Goal: Task Accomplishment & Management: Manage account settings

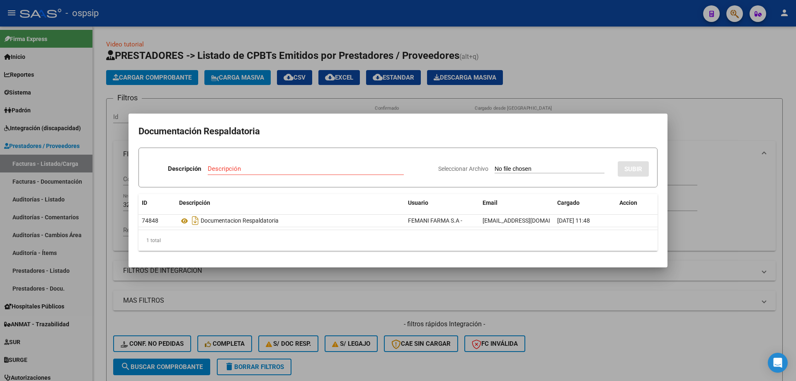
scroll to position [198, 0]
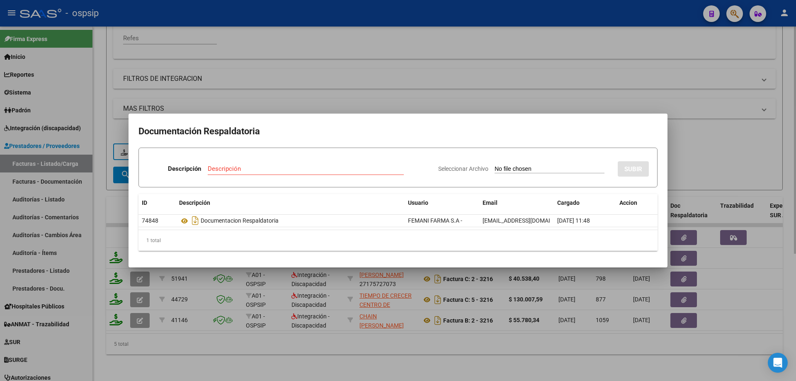
drag, startPoint x: 639, startPoint y: 56, endPoint x: 457, endPoint y: 99, distance: 187.3
click at [637, 57] on div at bounding box center [398, 190] width 796 height 381
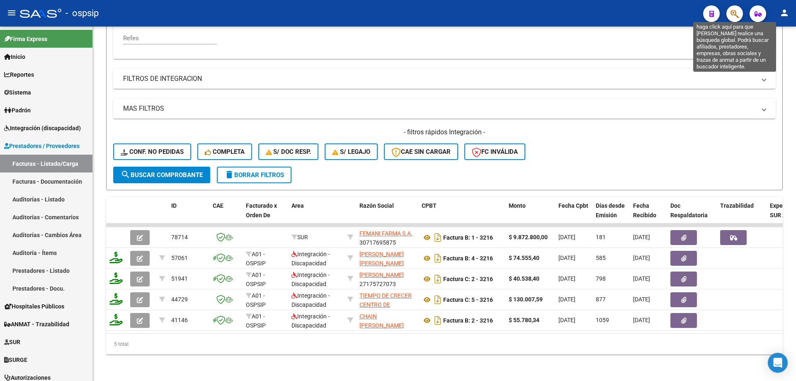
click at [735, 12] on icon "button" at bounding box center [734, 14] width 8 height 10
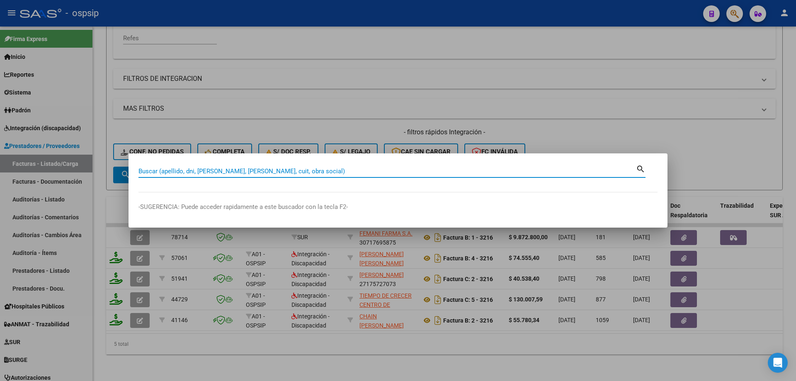
paste input "27166973266"
type input "27166973266"
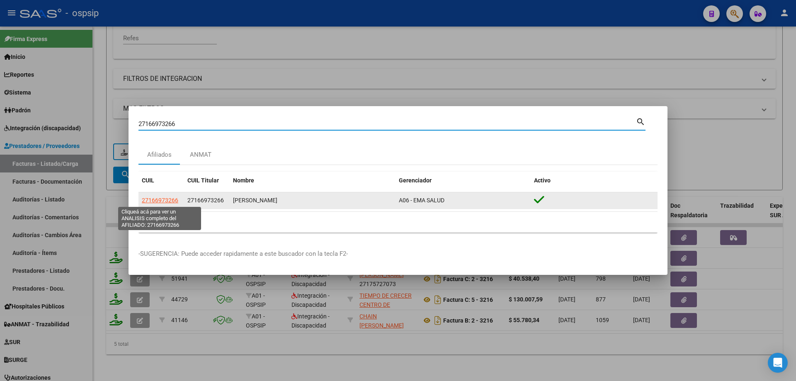
click at [163, 202] on span "27166973266" at bounding box center [160, 200] width 36 height 7
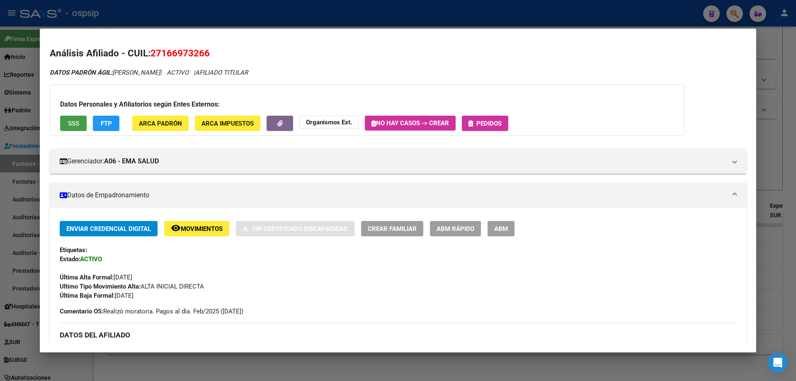
click at [83, 118] on button "SSS" at bounding box center [73, 123] width 27 height 15
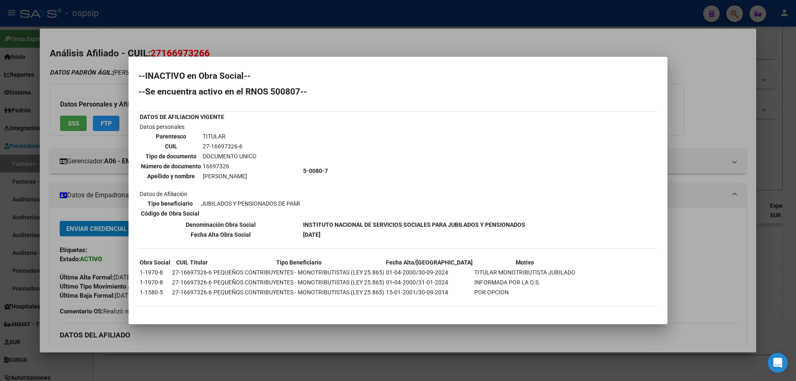
scroll to position [2, 0]
click at [725, 106] on div at bounding box center [398, 190] width 796 height 381
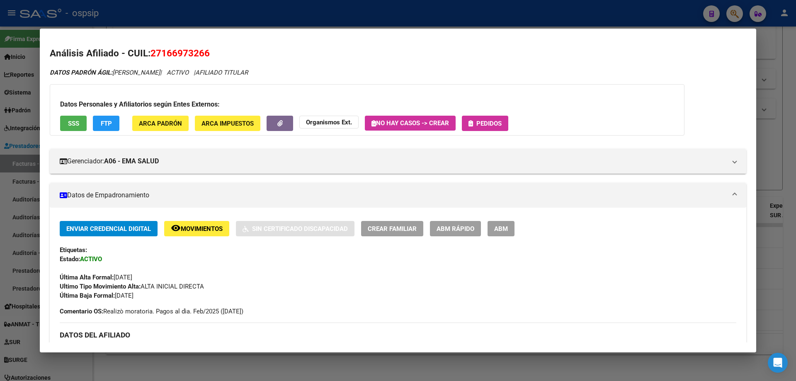
click at [774, 124] on div at bounding box center [398, 190] width 796 height 381
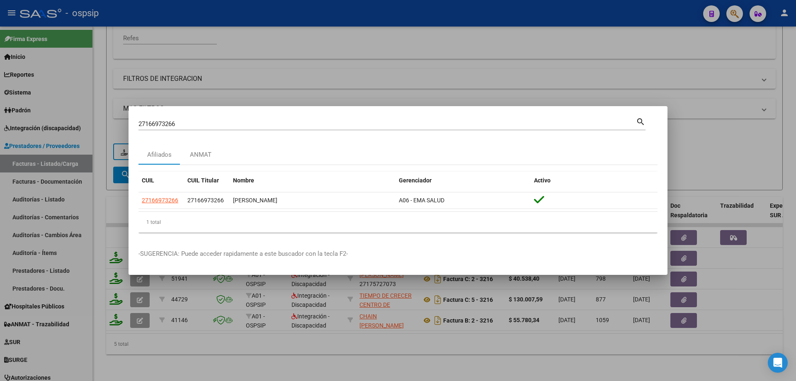
click at [458, 65] on div at bounding box center [398, 190] width 796 height 381
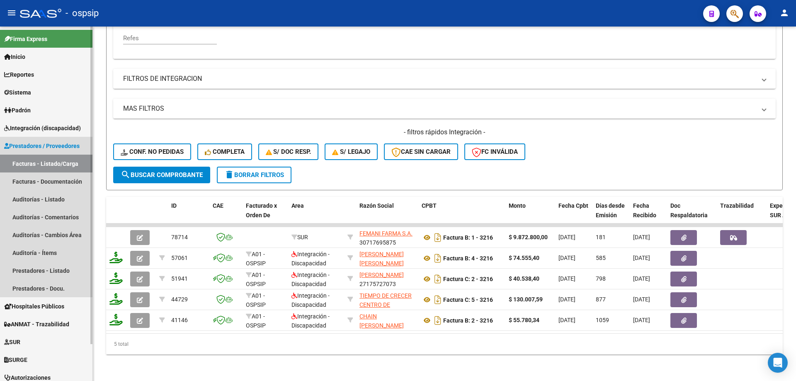
click at [52, 164] on link "Facturas - Listado/Carga" at bounding box center [46, 164] width 92 height 18
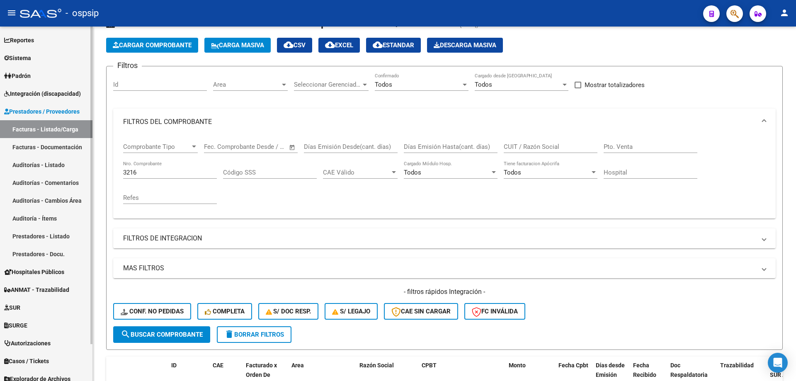
scroll to position [41, 0]
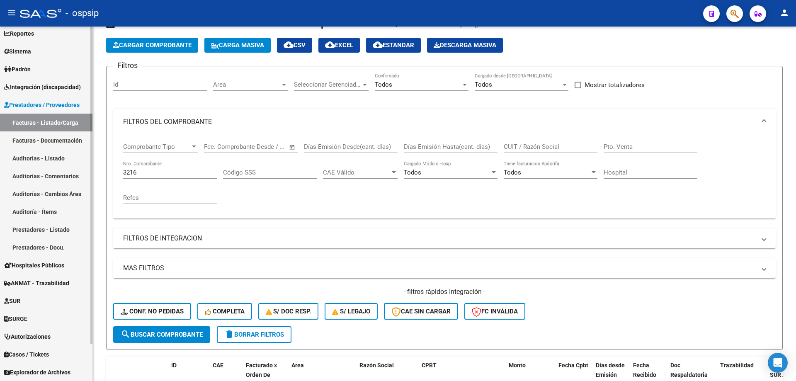
click at [35, 338] on span "Autorizaciones" at bounding box center [27, 336] width 46 height 9
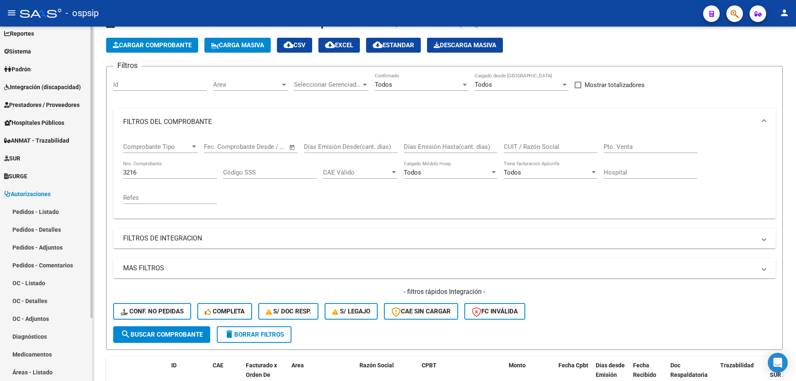
click at [33, 209] on link "Pedidos - Listado" at bounding box center [46, 212] width 92 height 18
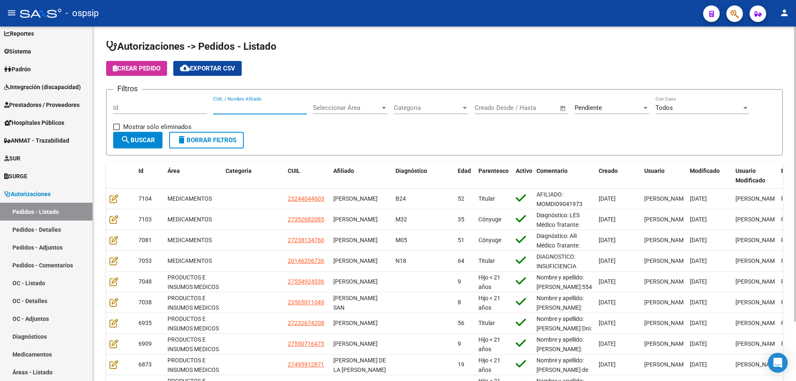
paste input "27420919676"
type input "27420919676"
click at [149, 146] on button "search Buscar" at bounding box center [137, 140] width 49 height 17
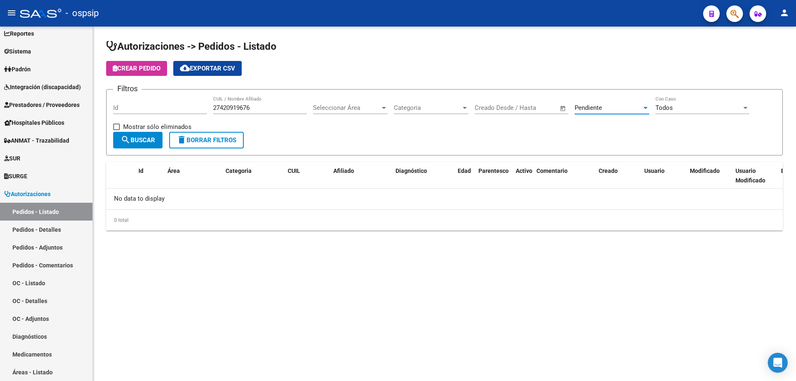
click at [586, 107] on span "Pendiente" at bounding box center [587, 107] width 27 height 7
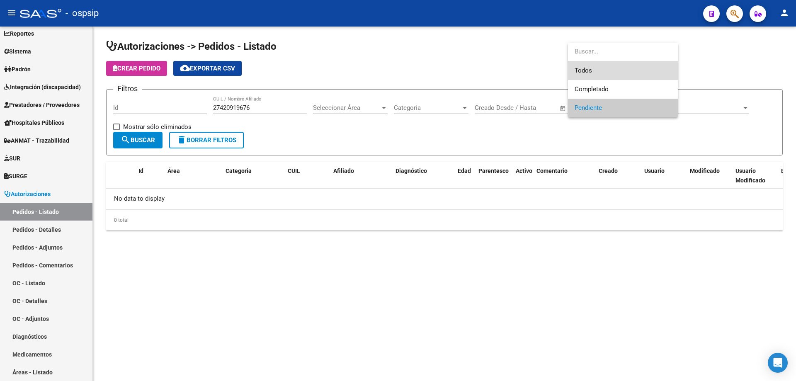
click at [593, 78] on span "Todos" at bounding box center [622, 70] width 97 height 19
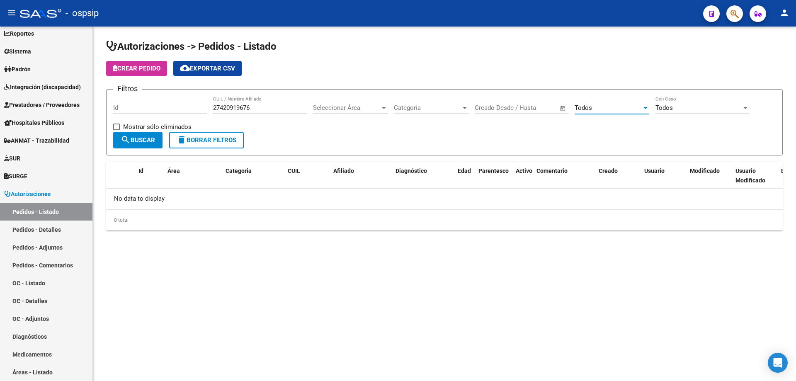
click at [133, 142] on span "search Buscar" at bounding box center [138, 139] width 34 height 7
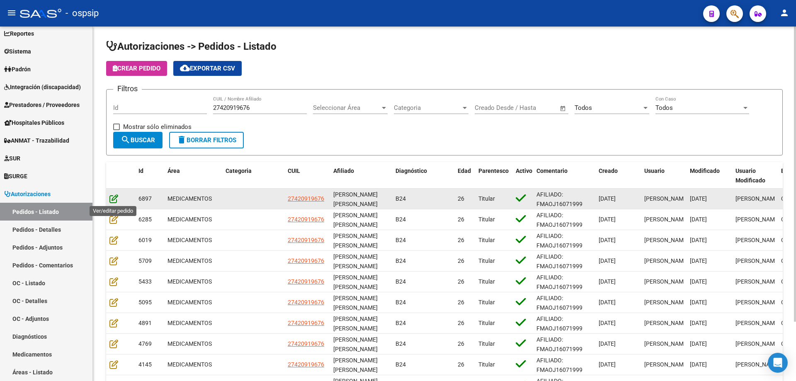
click at [114, 198] on icon at bounding box center [113, 198] width 9 height 9
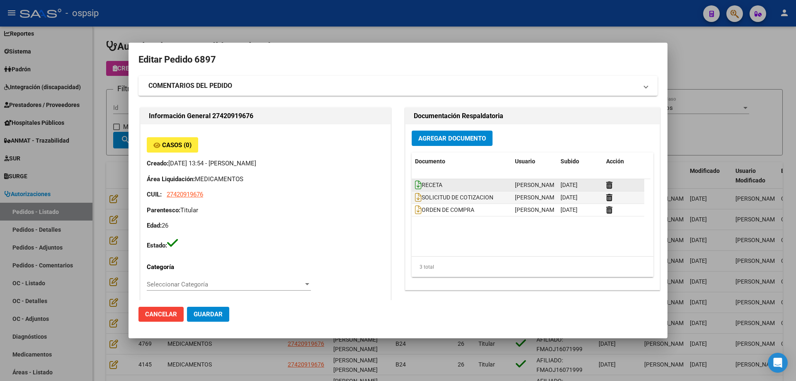
type input "[PERSON_NAME] [PERSON_NAME]"
type input "[GEOGRAPHIC_DATA], [GEOGRAPHIC_DATA], 59 Y 126 2650"
click at [749, 126] on div at bounding box center [398, 190] width 796 height 381
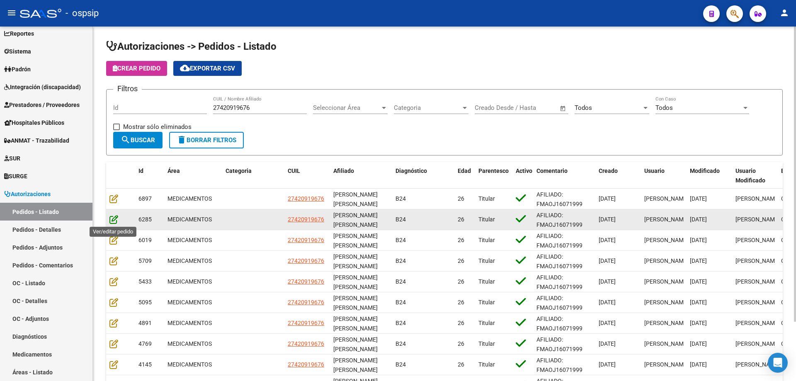
click at [111, 217] on icon at bounding box center [113, 219] width 9 height 9
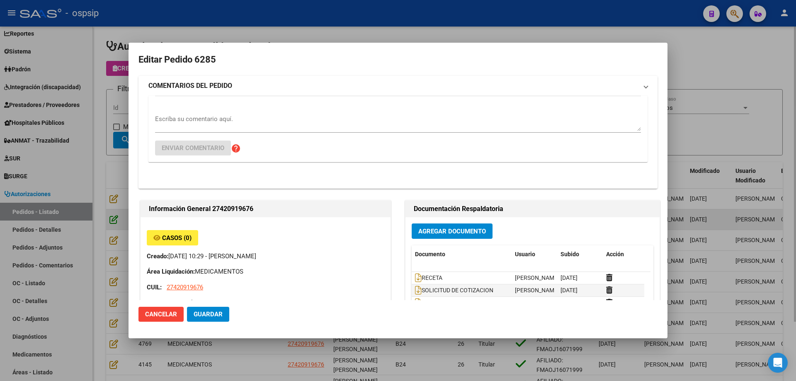
type input "[PERSON_NAME] [PERSON_NAME]"
type input "[GEOGRAPHIC_DATA], [GEOGRAPHIC_DATA], 59 Y 126 2650"
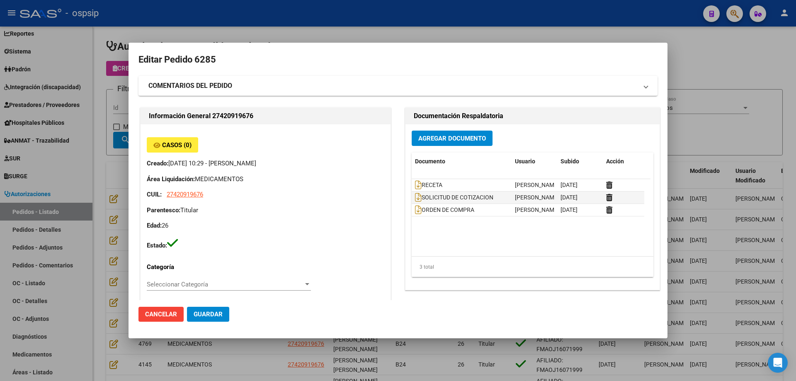
click at [682, 130] on div at bounding box center [398, 190] width 796 height 381
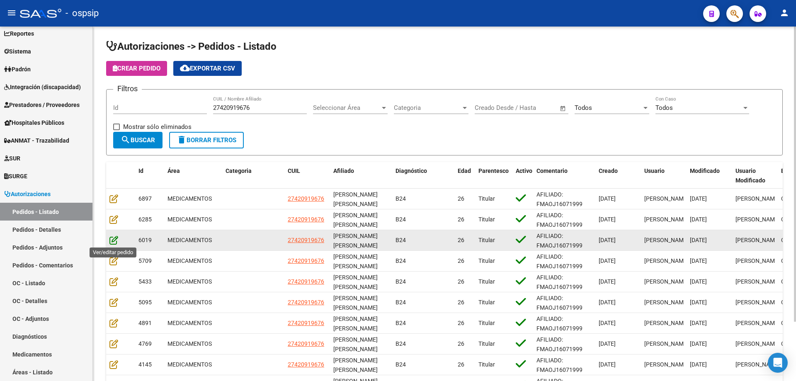
click at [116, 240] on icon at bounding box center [113, 239] width 9 height 9
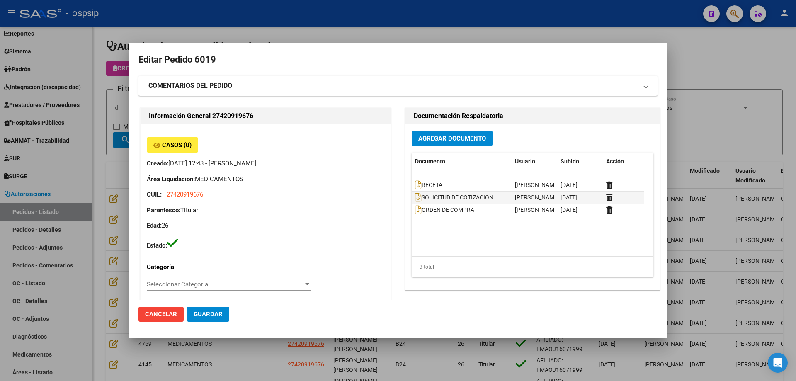
type input "[PERSON_NAME] [PERSON_NAME]"
type input "[GEOGRAPHIC_DATA], [GEOGRAPHIC_DATA], 59 Y 126 2650"
click at [721, 139] on div at bounding box center [398, 190] width 796 height 381
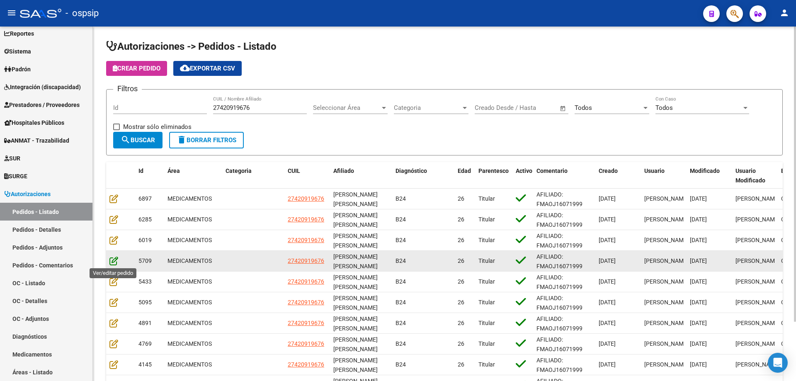
click at [116, 264] on icon at bounding box center [113, 260] width 9 height 9
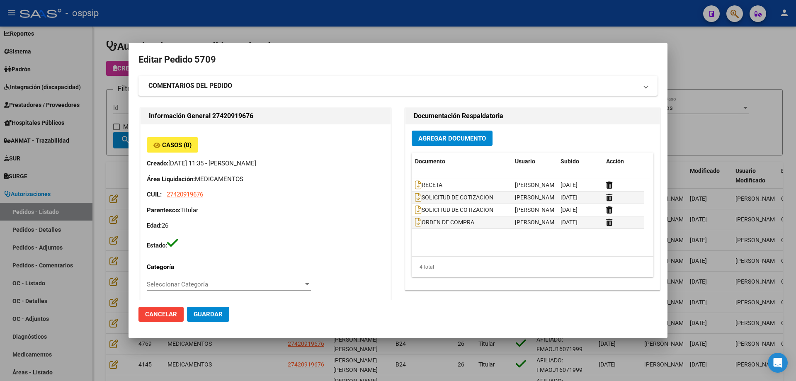
type input "[PERSON_NAME] [PERSON_NAME]"
type input "[GEOGRAPHIC_DATA], [GEOGRAPHIC_DATA], 59 Y 126 2650"
click at [719, 135] on div at bounding box center [398, 190] width 796 height 381
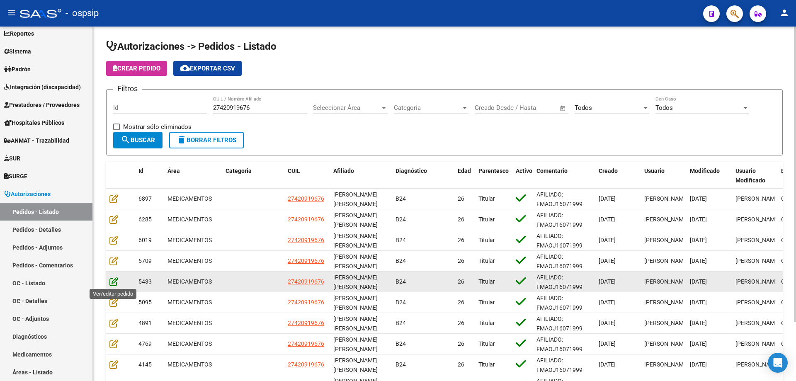
click at [113, 282] on icon at bounding box center [113, 281] width 9 height 9
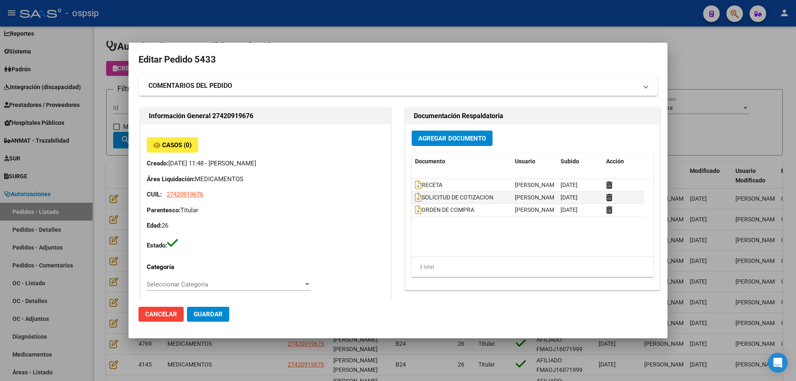
type input "[PERSON_NAME] [PERSON_NAME]"
type input "[GEOGRAPHIC_DATA], [GEOGRAPHIC_DATA], 59 Y 126 2650"
click at [764, 119] on div at bounding box center [398, 190] width 796 height 381
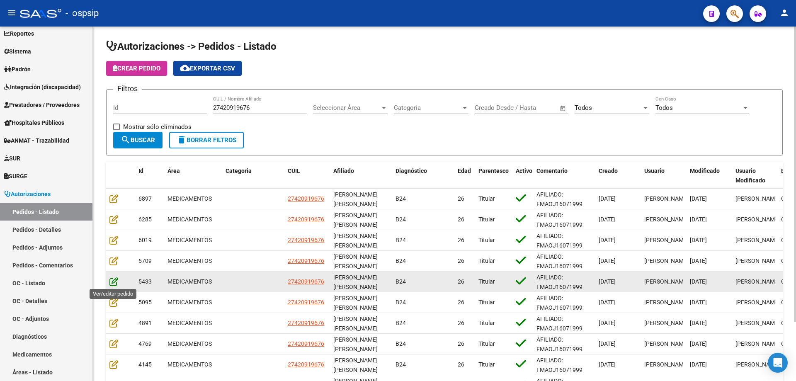
click at [113, 285] on icon at bounding box center [113, 281] width 9 height 9
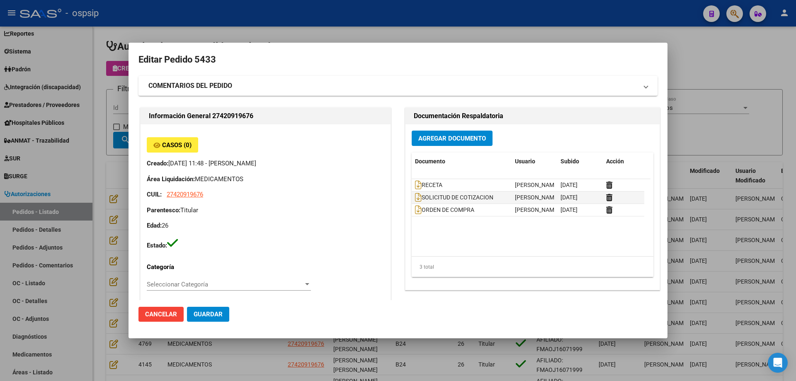
type input "[PERSON_NAME] [PERSON_NAME]"
type input "[GEOGRAPHIC_DATA], [GEOGRAPHIC_DATA], 59 Y 126 2650"
click at [753, 142] on div at bounding box center [398, 190] width 796 height 381
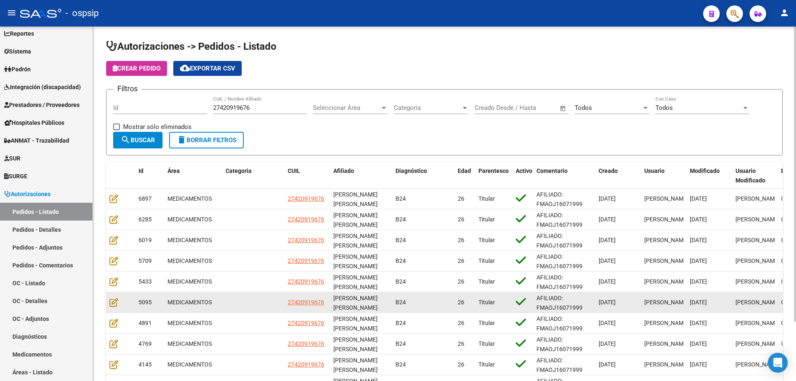
click at [109, 305] on datatable-body-cell at bounding box center [120, 302] width 29 height 20
click at [114, 305] on icon at bounding box center [113, 302] width 9 height 9
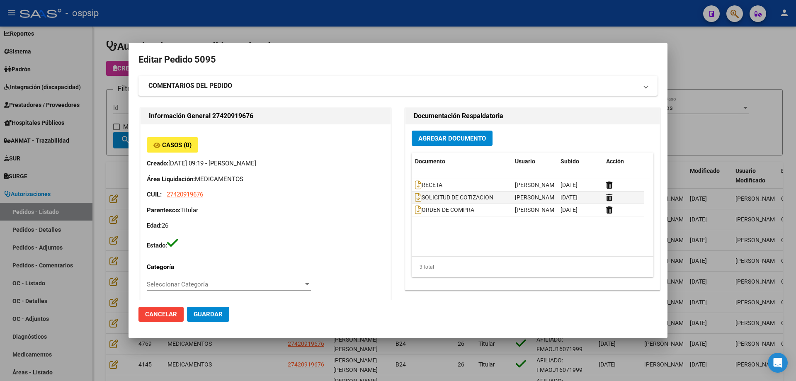
type input "[PERSON_NAME] [PERSON_NAME]"
type input "[GEOGRAPHIC_DATA], [GEOGRAPHIC_DATA], 59 Y 126 2650"
click at [735, 148] on div at bounding box center [398, 190] width 796 height 381
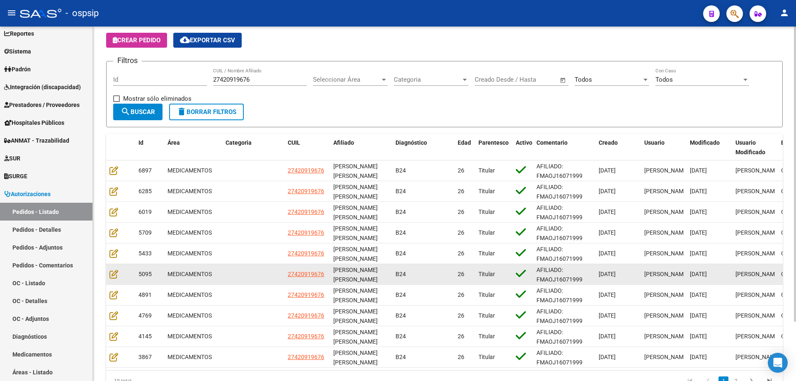
scroll to position [41, 0]
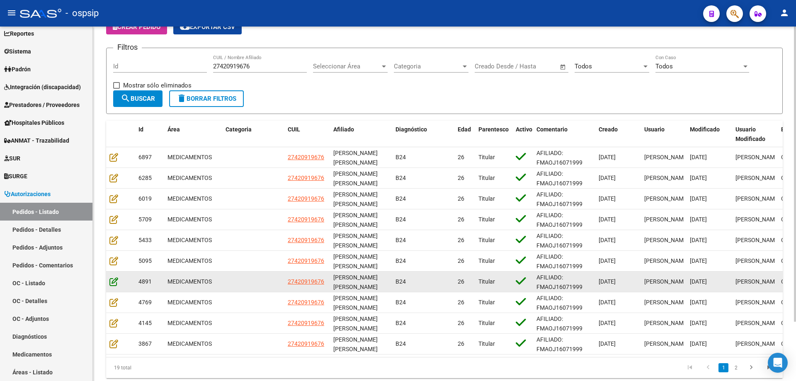
drag, startPoint x: 108, startPoint y: 278, endPoint x: 112, endPoint y: 281, distance: 5.1
click at [109, 280] on datatable-body-cell at bounding box center [120, 281] width 29 height 20
click at [112, 281] on icon at bounding box center [113, 281] width 9 height 9
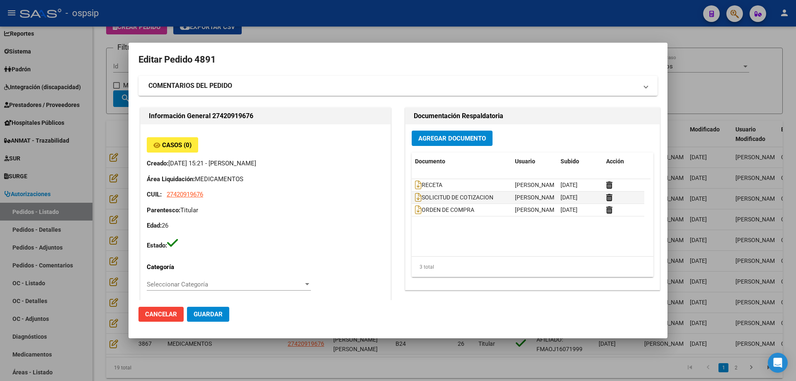
type input "[PERSON_NAME] [PERSON_NAME]"
type input "[GEOGRAPHIC_DATA], [GEOGRAPHIC_DATA], 59 Y 126 2650"
click at [763, 241] on div at bounding box center [398, 190] width 796 height 381
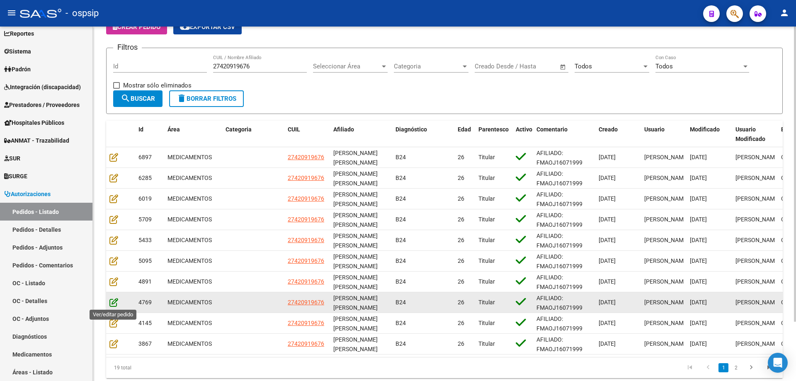
click at [114, 304] on icon at bounding box center [113, 302] width 9 height 9
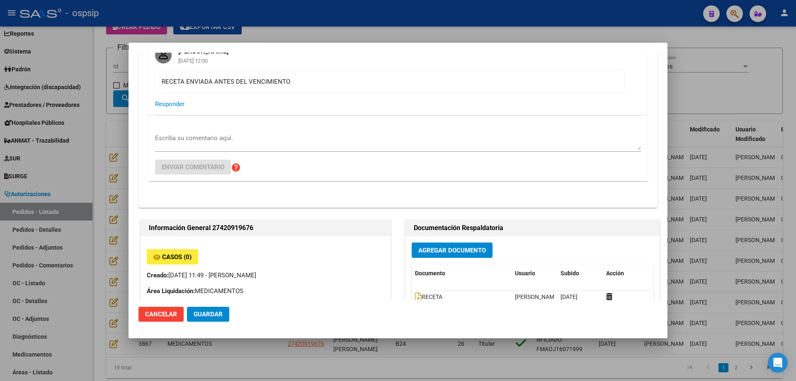
scroll to position [166, 0]
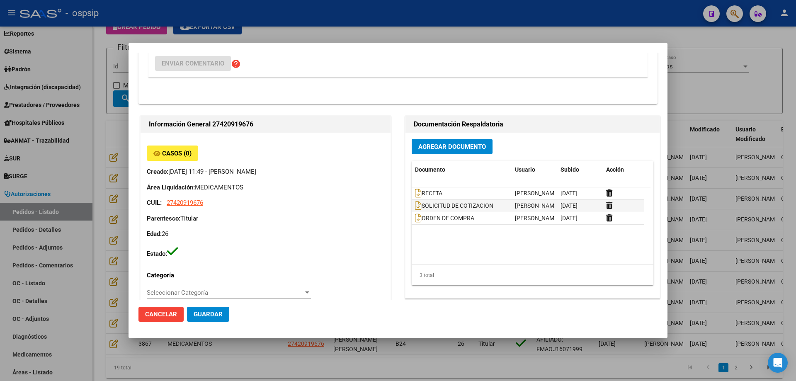
click at [702, 242] on div at bounding box center [398, 190] width 796 height 381
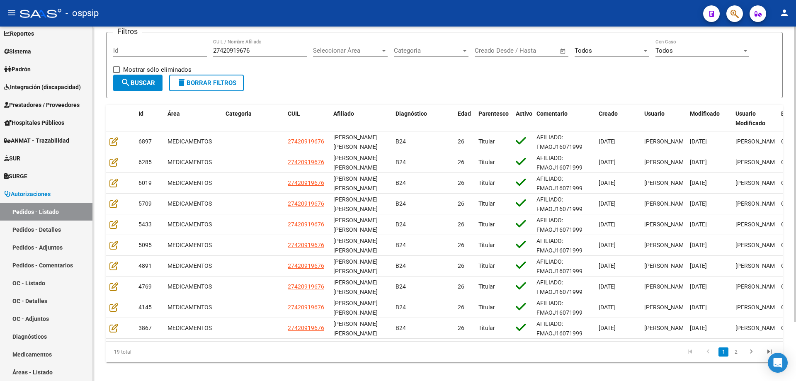
scroll to position [71, 0]
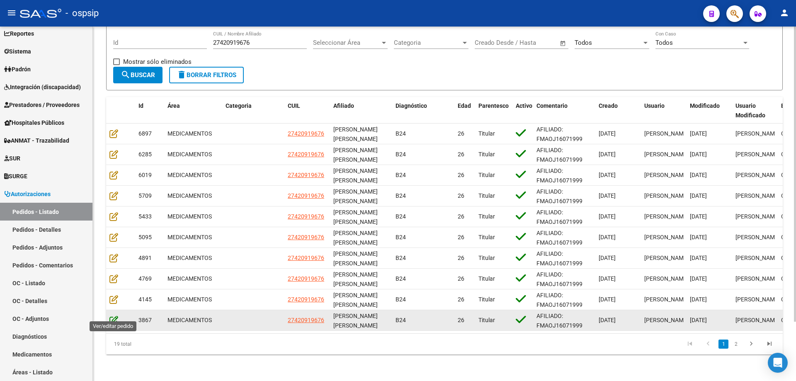
click at [111, 316] on icon at bounding box center [113, 319] width 9 height 9
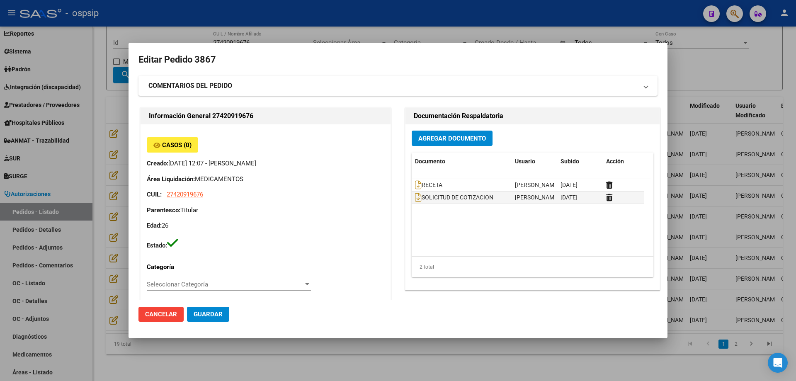
type input "[PERSON_NAME] [PERSON_NAME]"
type input "[GEOGRAPHIC_DATA], [GEOGRAPHIC_DATA], 59 Y 126 2650"
click at [703, 70] on div at bounding box center [398, 190] width 796 height 381
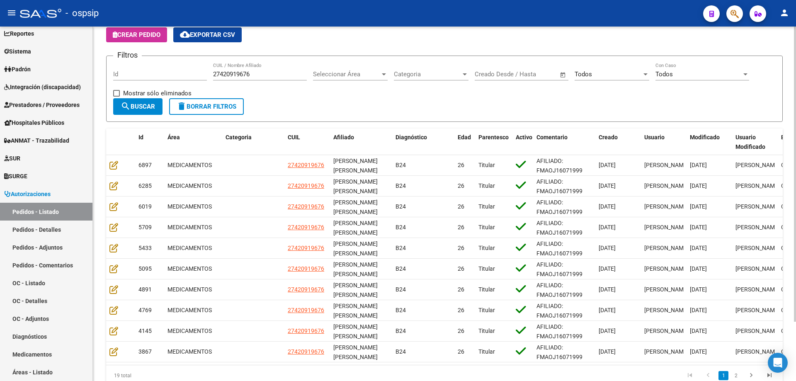
scroll to position [0, 0]
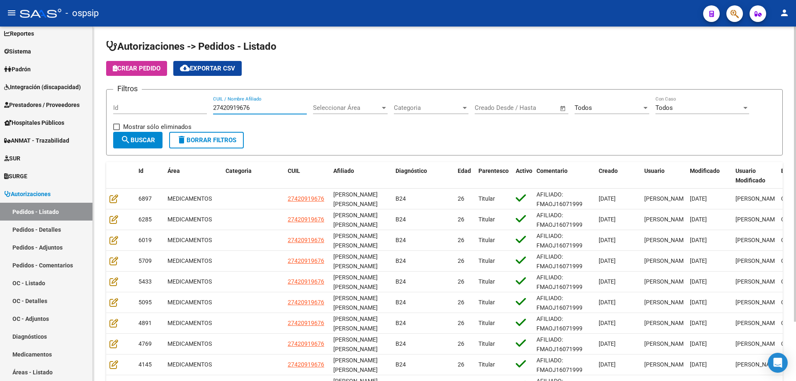
drag, startPoint x: 264, startPoint y: 110, endPoint x: 182, endPoint y: 122, distance: 82.9
click at [182, 122] on div "Filtros Id 27420919676 CUIL / Nombre Afiliado Seleccionar Área Seleccionar Área…" at bounding box center [444, 114] width 662 height 36
paste input "0366898930"
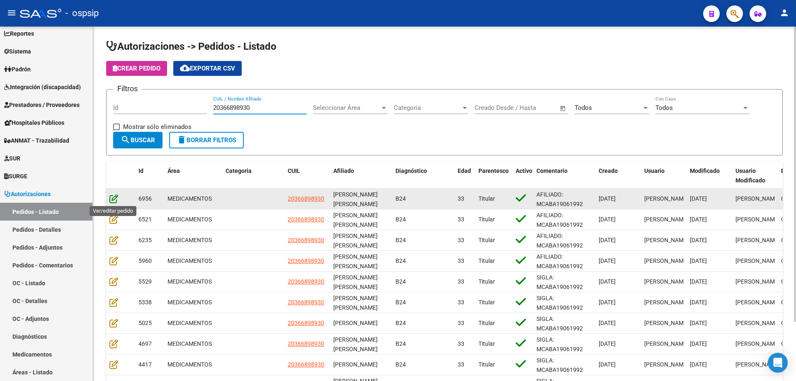
type input "20366898930"
click at [114, 198] on icon at bounding box center [113, 198] width 9 height 9
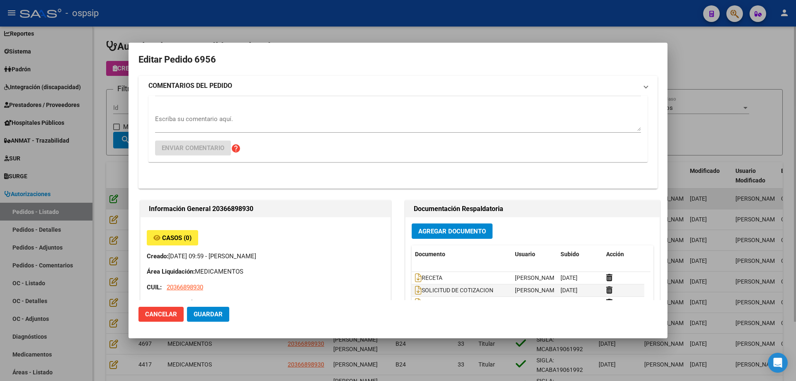
type input "[PERSON_NAME]"
type input "[GEOGRAPHIC_DATA], [GEOGRAPHIC_DATA], AV [PERSON_NAME] 537, Piso: 1"
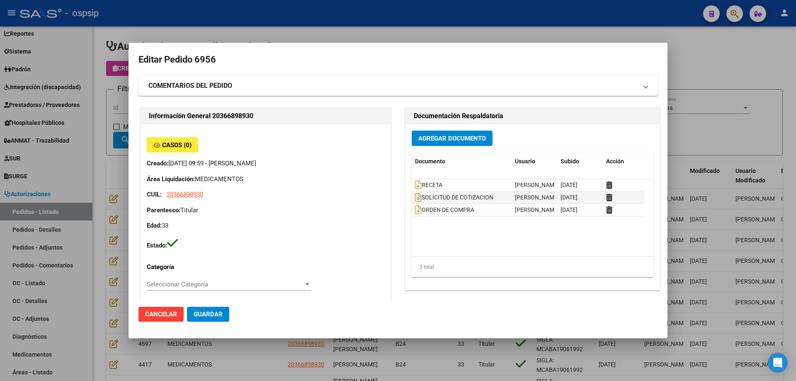
click at [732, 120] on div at bounding box center [398, 190] width 796 height 381
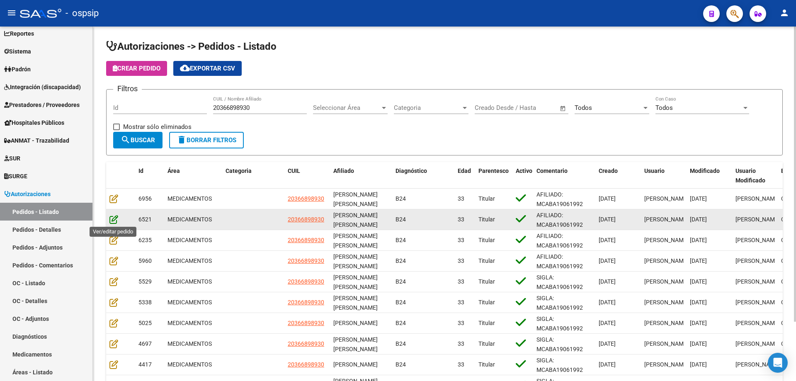
click at [110, 217] on icon at bounding box center [113, 219] width 9 height 9
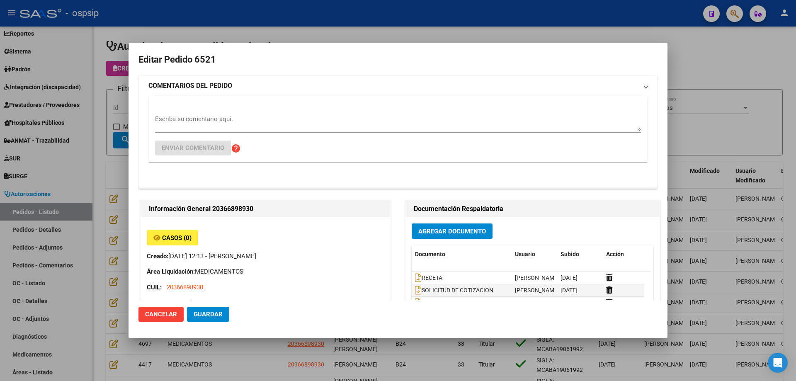
type input "[PERSON_NAME]"
type input "[GEOGRAPHIC_DATA], [GEOGRAPHIC_DATA], AV [PERSON_NAME] 537, Piso: 1"
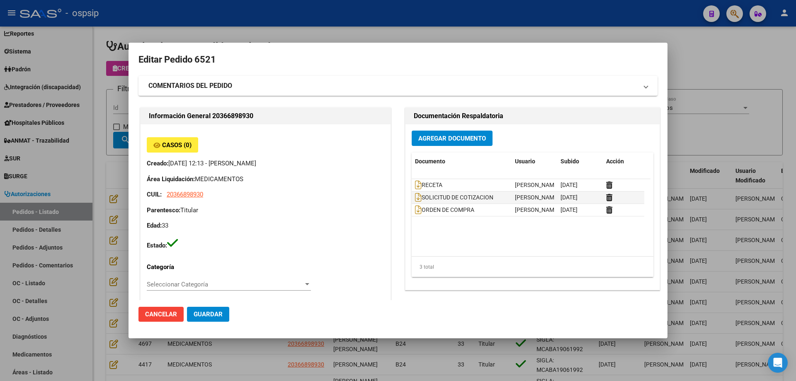
click at [741, 131] on div at bounding box center [398, 190] width 796 height 381
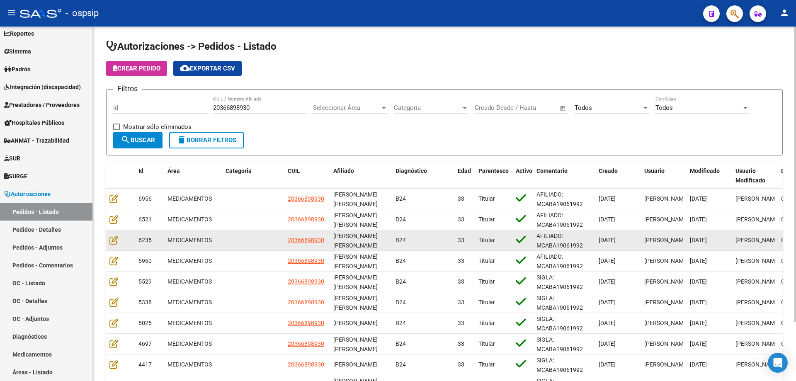
click at [118, 242] on div at bounding box center [120, 240] width 22 height 10
click at [115, 242] on icon at bounding box center [113, 239] width 9 height 9
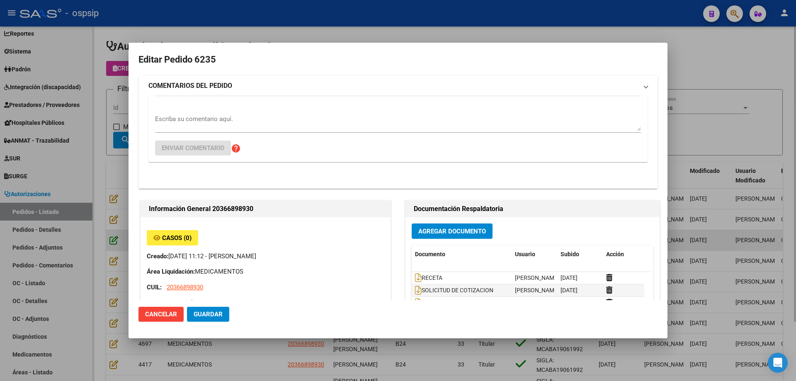
type input "[PERSON_NAME]"
type input "[GEOGRAPHIC_DATA], [GEOGRAPHIC_DATA], AV [PERSON_NAME] 537, Piso: 1"
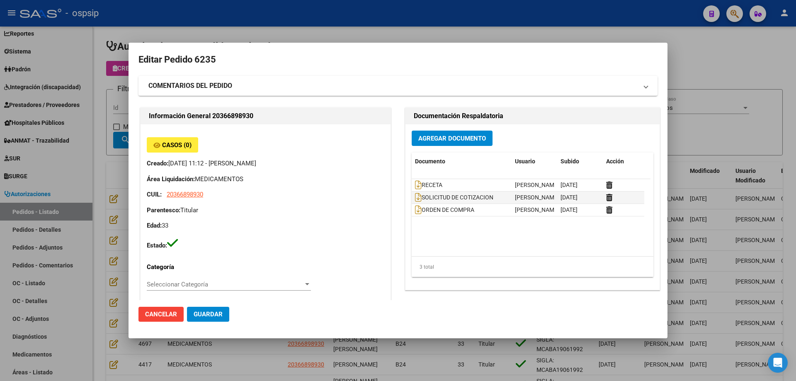
click at [768, 159] on div at bounding box center [398, 190] width 796 height 381
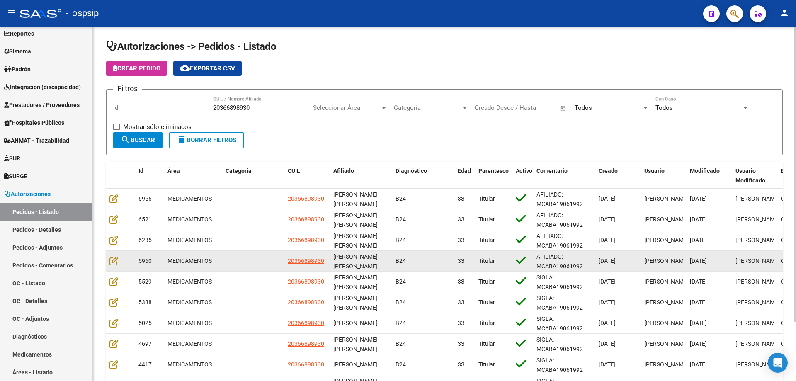
click at [114, 268] on datatable-body-cell at bounding box center [120, 261] width 29 height 20
click at [114, 266] on div at bounding box center [120, 261] width 22 height 10
click at [114, 260] on icon at bounding box center [113, 260] width 9 height 9
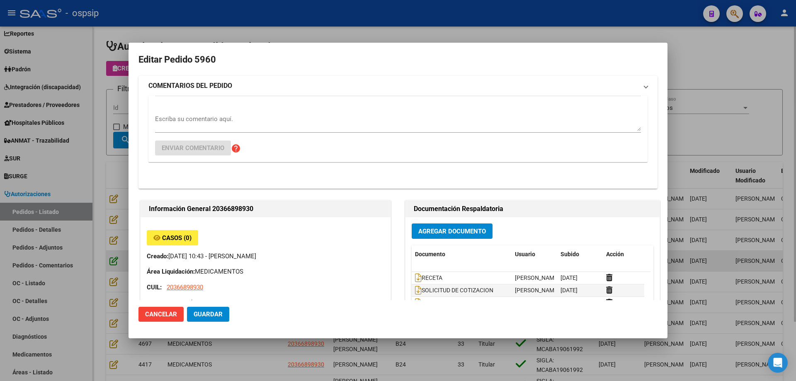
type input "[PERSON_NAME]"
type input "[GEOGRAPHIC_DATA], [GEOGRAPHIC_DATA], AV [PERSON_NAME] 537, Piso: 1"
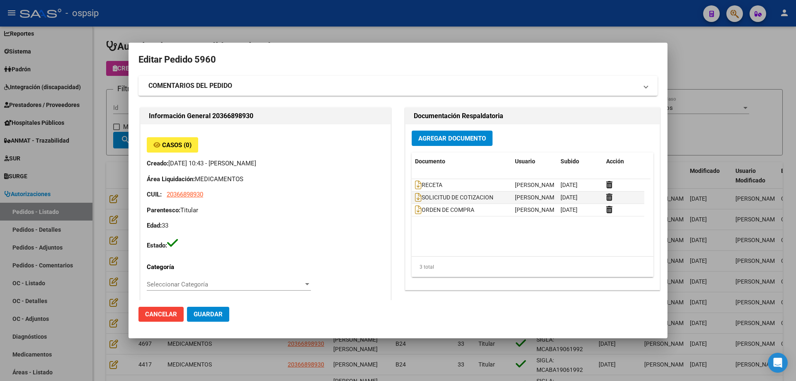
click at [720, 94] on div at bounding box center [398, 190] width 796 height 381
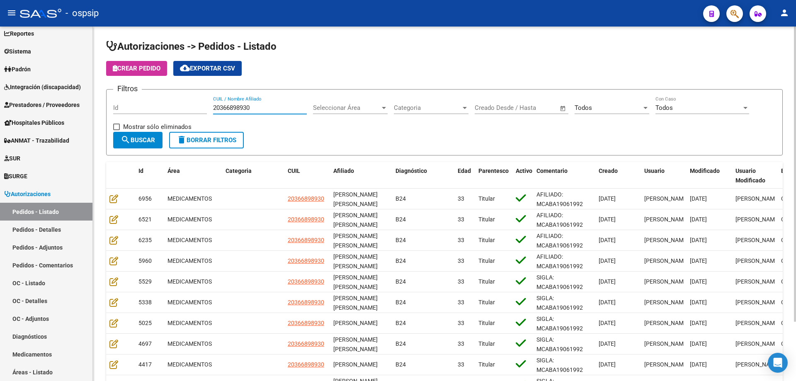
drag, startPoint x: 269, startPoint y: 104, endPoint x: 166, endPoint y: 114, distance: 102.8
click at [169, 114] on div "Filtros Id 20366898930 CUIL / Nombre Afiliado Seleccionar Área Seleccionar Área…" at bounding box center [444, 114] width 662 height 36
paste input "164855687"
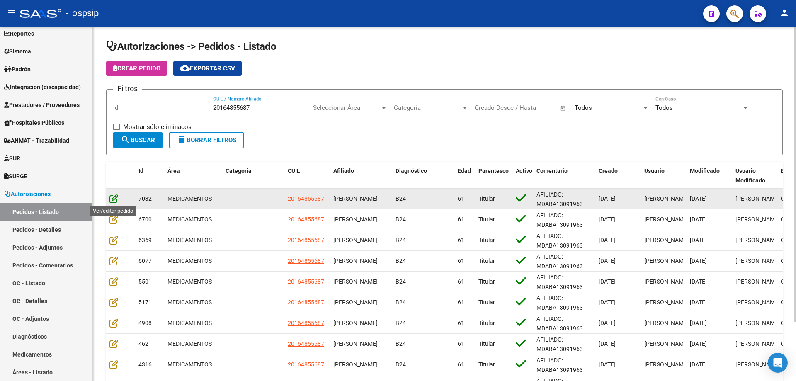
type input "20164855687"
click at [112, 200] on icon at bounding box center [113, 198] width 9 height 9
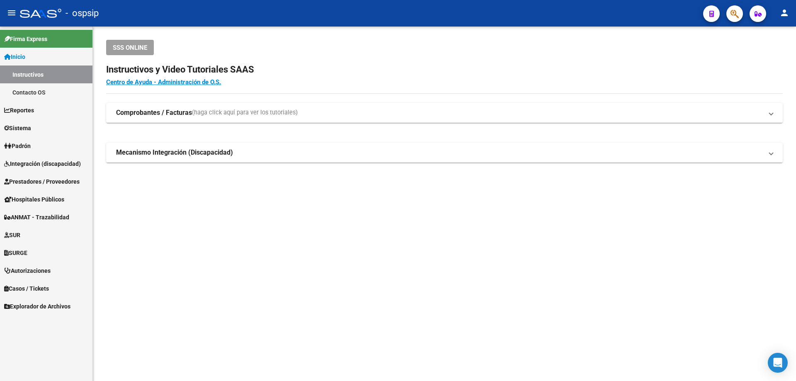
click at [27, 183] on span "Prestadores / Proveedores" at bounding box center [41, 181] width 75 height 9
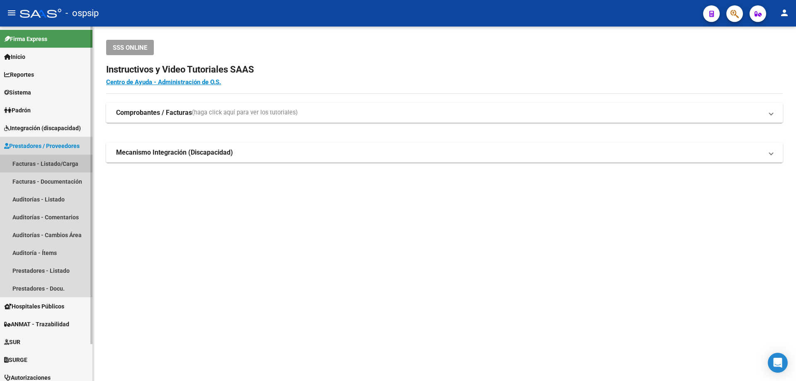
click at [39, 167] on link "Facturas - Listado/Carga" at bounding box center [46, 164] width 92 height 18
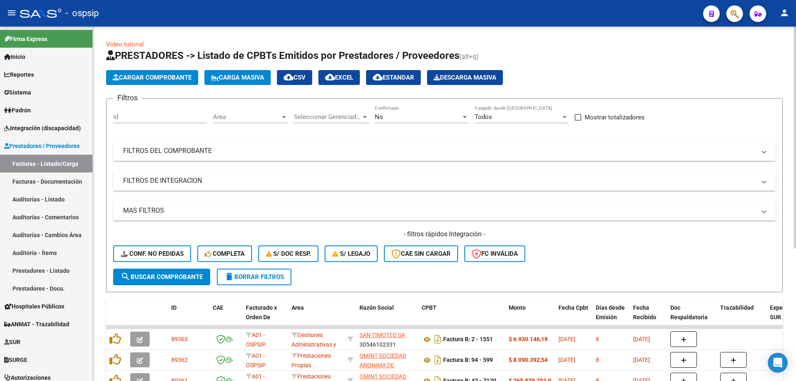
drag, startPoint x: 402, startPoint y: 111, endPoint x: 399, endPoint y: 117, distance: 6.5
click at [399, 117] on div "No Confirmado" at bounding box center [422, 114] width 94 height 18
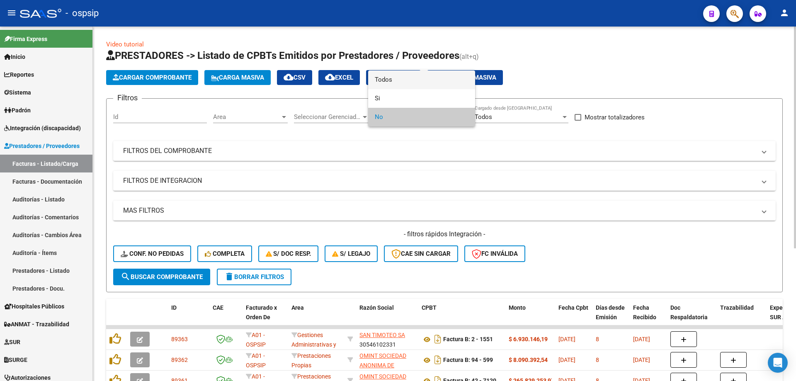
drag, startPoint x: 403, startPoint y: 78, endPoint x: 311, endPoint y: 98, distance: 94.5
click at [401, 79] on span "Todos" at bounding box center [422, 79] width 94 height 19
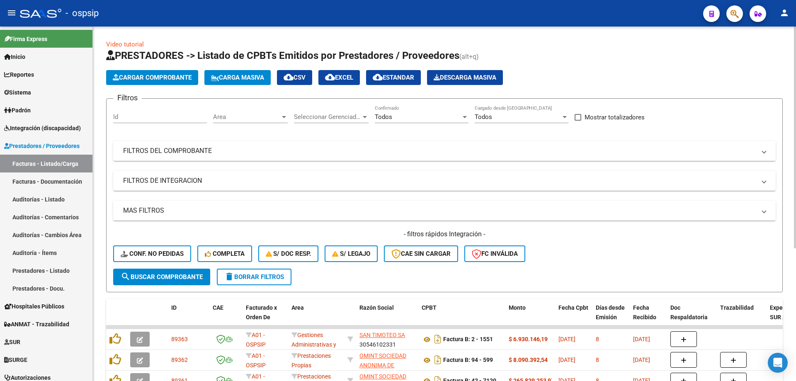
click at [164, 151] on mat-panel-title "FILTROS DEL COMPROBANTE" at bounding box center [439, 150] width 632 height 9
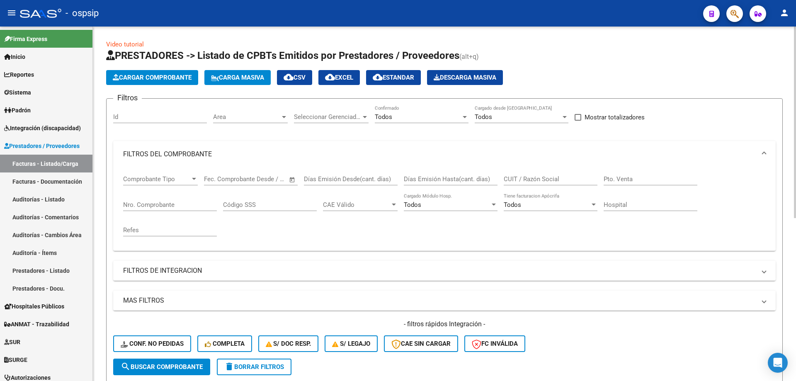
click at [154, 208] on div "Nro. Comprobante" at bounding box center [170, 202] width 94 height 18
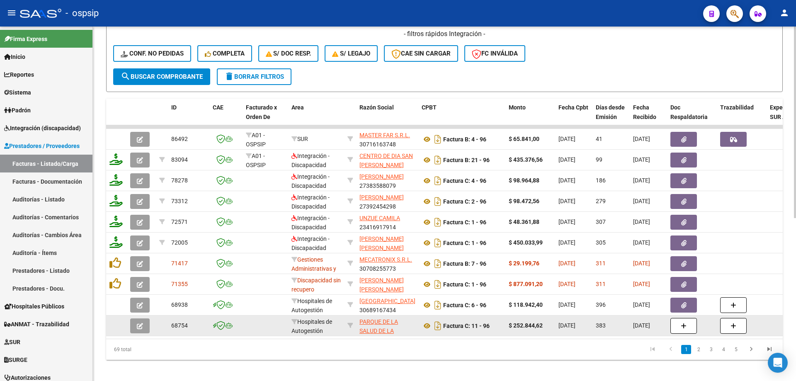
scroll to position [302, 0]
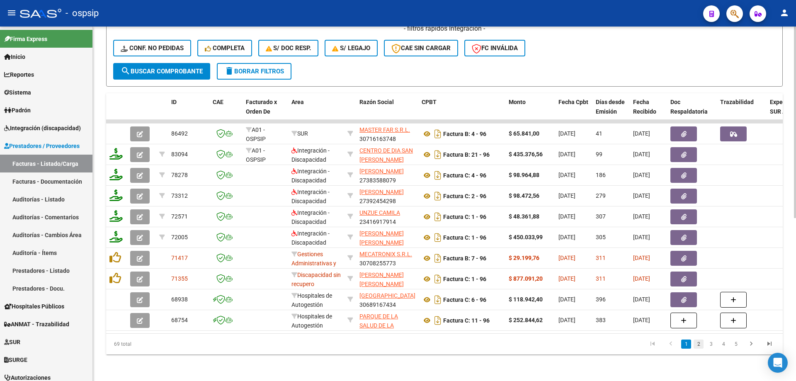
type input "96"
click at [699, 346] on link "2" at bounding box center [698, 343] width 10 height 9
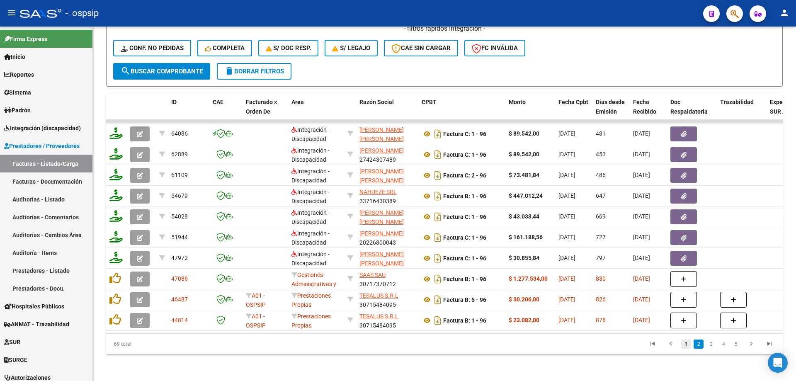
click at [682, 344] on link "1" at bounding box center [686, 343] width 10 height 9
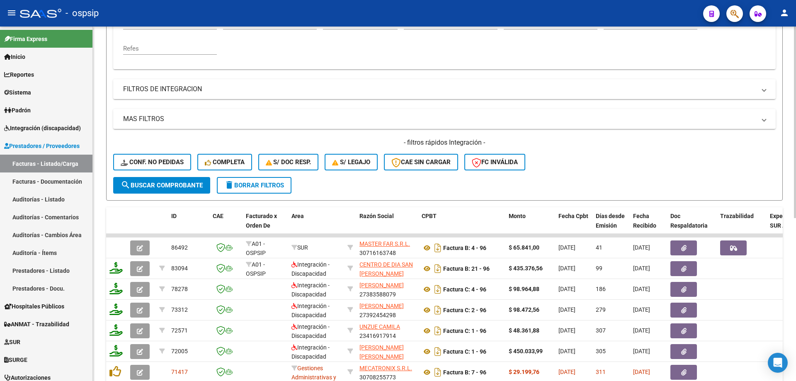
scroll to position [177, 0]
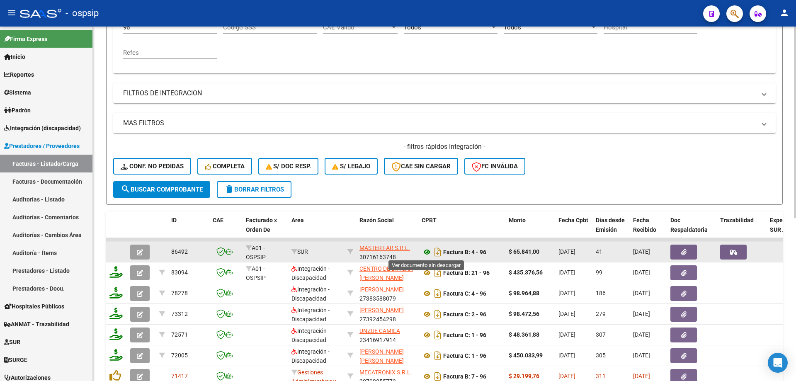
click at [424, 249] on icon at bounding box center [426, 252] width 11 height 10
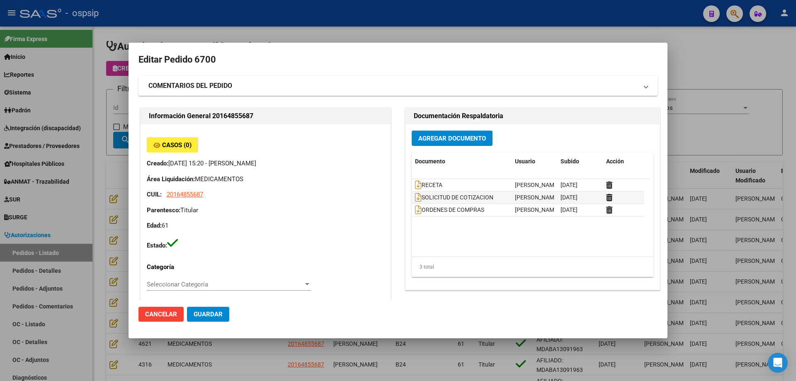
click at [744, 126] on div at bounding box center [398, 190] width 796 height 381
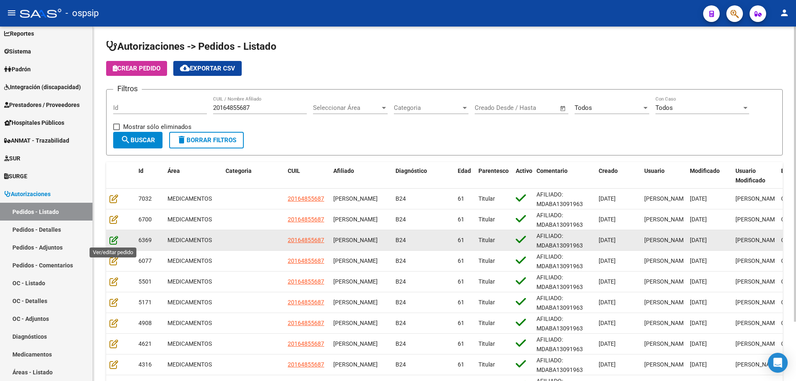
click at [111, 238] on icon at bounding box center [113, 239] width 9 height 9
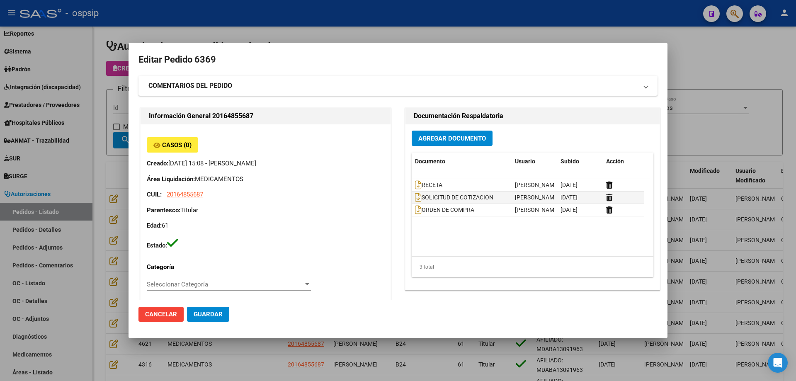
drag, startPoint x: 718, startPoint y: 139, endPoint x: 714, endPoint y: 142, distance: 5.1
click at [717, 139] on div at bounding box center [398, 190] width 796 height 381
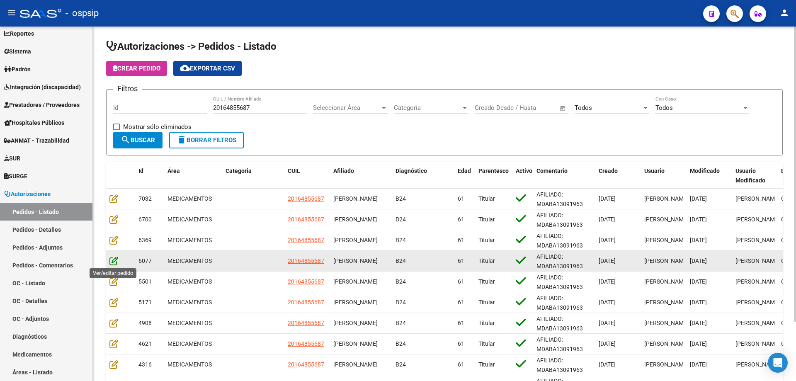
click at [111, 262] on icon at bounding box center [113, 260] width 9 height 9
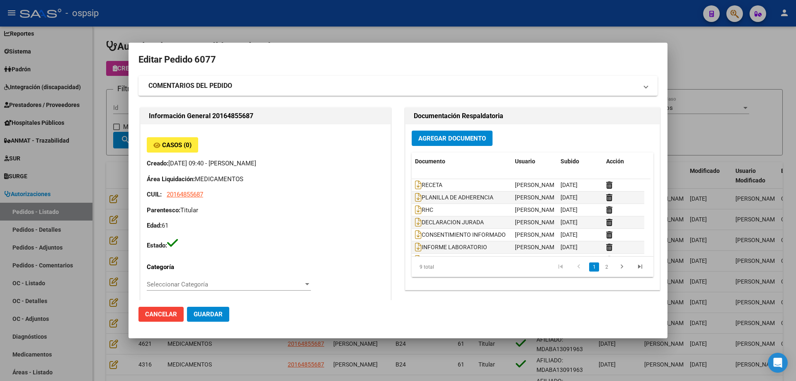
type input "Buenos Aires, SARANDI, BARADERO 3776"
click at [416, 198] on icon at bounding box center [418, 197] width 7 height 9
click at [415, 208] on icon at bounding box center [418, 209] width 7 height 9
click at [415, 222] on icon at bounding box center [418, 222] width 7 height 9
click at [416, 237] on icon at bounding box center [418, 234] width 7 height 9
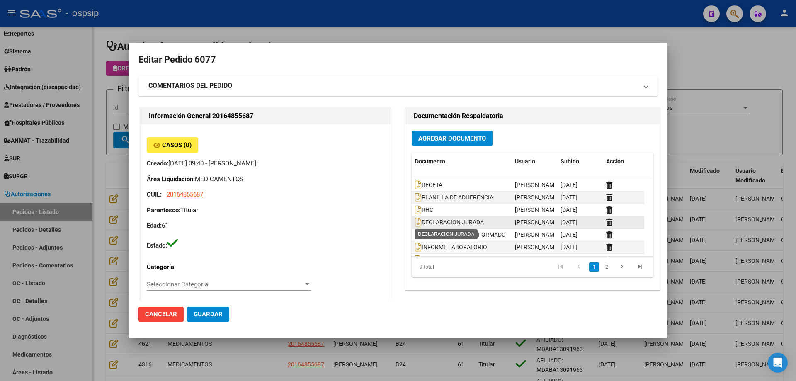
scroll to position [38, 0]
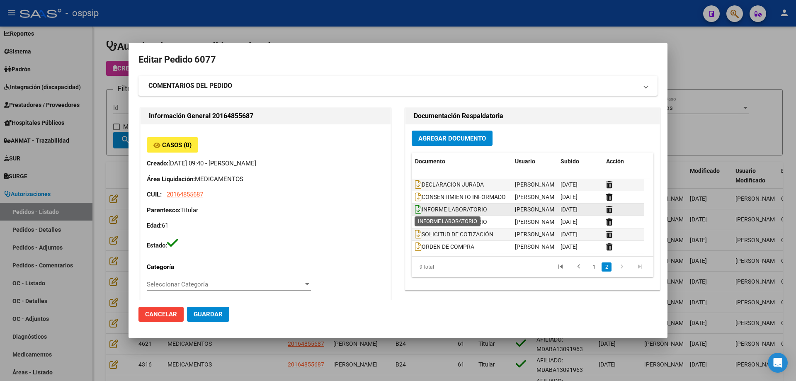
click at [416, 211] on icon at bounding box center [418, 209] width 7 height 9
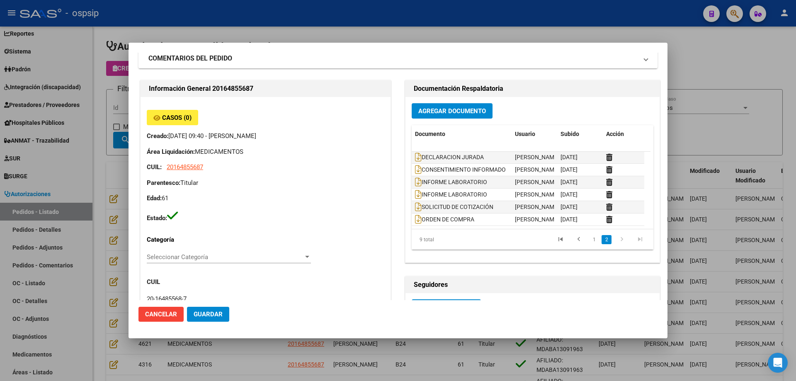
scroll to position [41, 0]
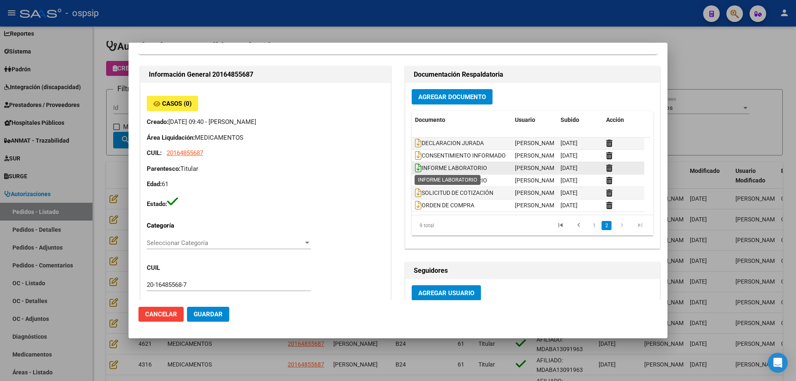
click at [416, 169] on icon at bounding box center [418, 167] width 7 height 9
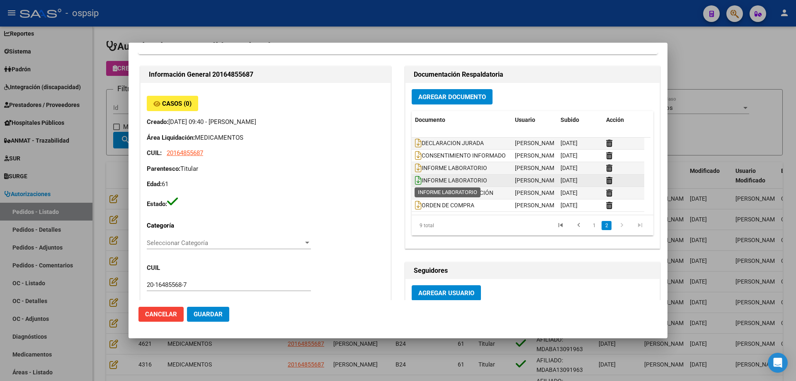
click at [415, 184] on icon at bounding box center [418, 180] width 7 height 9
